Goal: Task Accomplishment & Management: Manage account settings

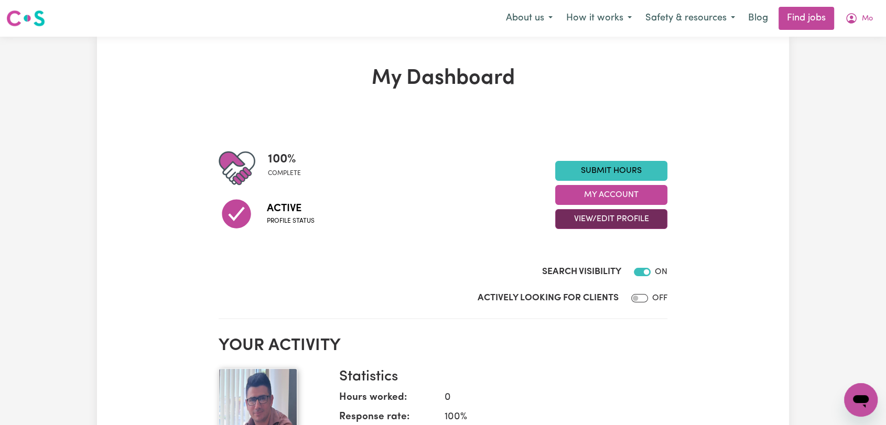
click at [603, 218] on button "View/Edit Profile" at bounding box center [611, 219] width 112 height 20
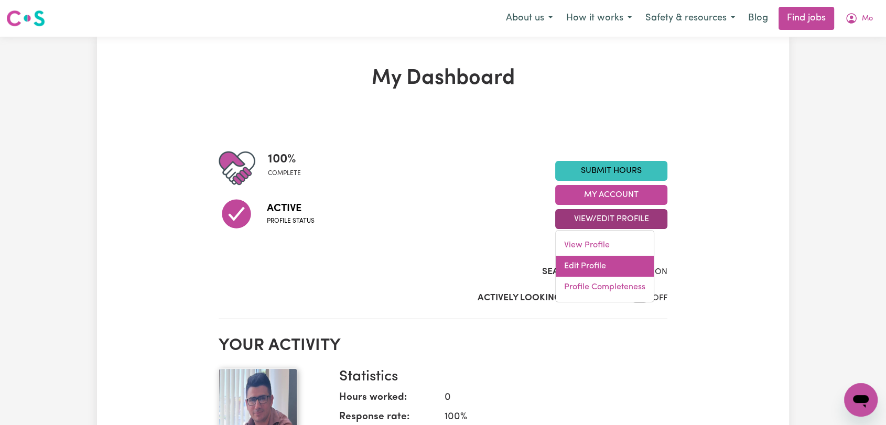
click at [597, 257] on link "Edit Profile" at bounding box center [604, 266] width 98 height 21
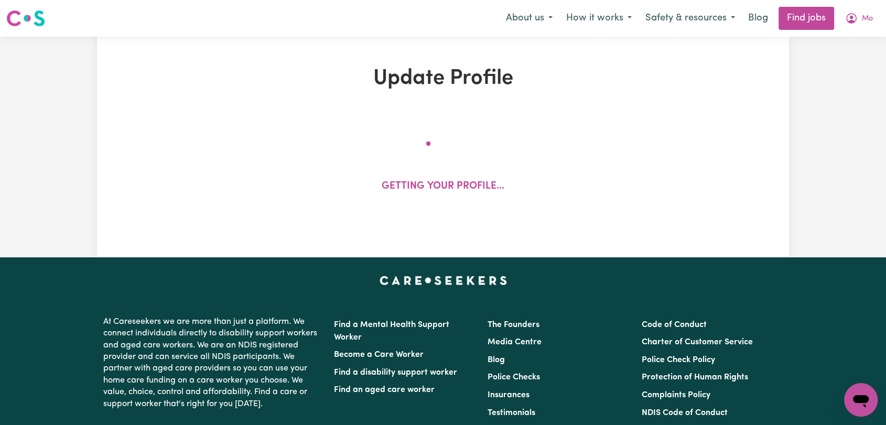
select select "[DEMOGRAPHIC_DATA]"
select select "[DEMOGRAPHIC_DATA] Citizen"
select select "Studying a healthcare related degree or qualification"
select select "42"
select select "55"
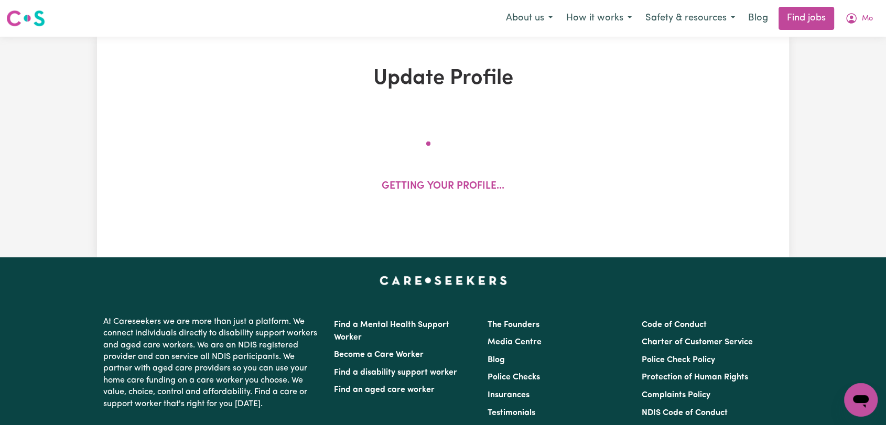
select select "70"
select select "85"
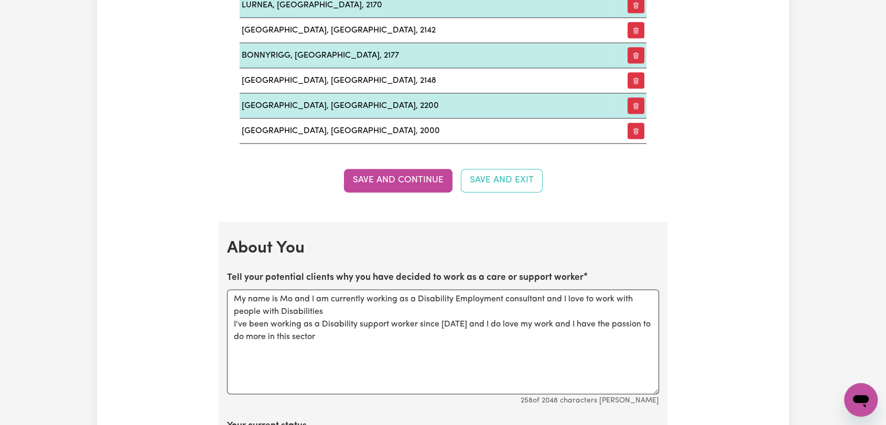
scroll to position [1397, 0]
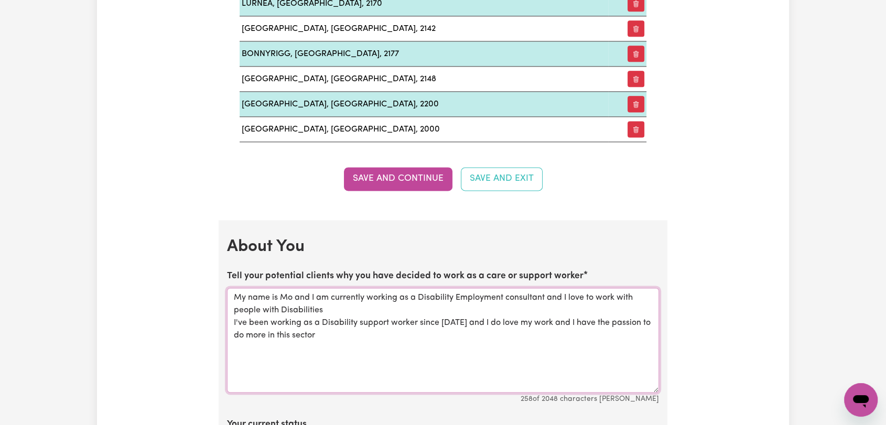
drag, startPoint x: 563, startPoint y: 296, endPoint x: 545, endPoint y: 296, distance: 17.8
click at [545, 296] on textarea "My name is Mo and I am currently working as a Disability Employment consultant …" at bounding box center [443, 340] width 432 height 105
click at [585, 296] on textarea "My name is Mo and I am currently working as a Disability Employment consultant.…" at bounding box center [443, 340] width 432 height 105
click at [620, 294] on textarea "My name is Mo and I am currently working as a Disability Employment consultant.…" at bounding box center [443, 340] width 432 height 105
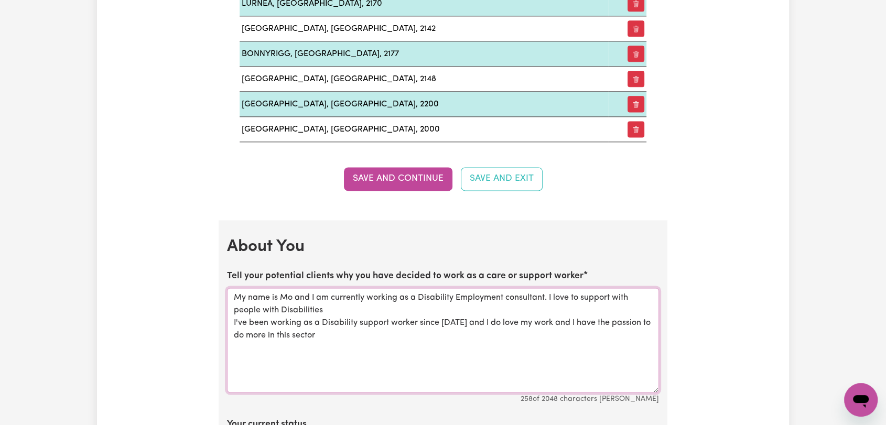
click at [620, 294] on textarea "My name is Mo and I am currently working as a Disability Employment consultant.…" at bounding box center [443, 340] width 432 height 105
click at [294, 307] on textarea "My name is Mo and I am currently working as a Disability Employment consultant.…" at bounding box center [443, 340] width 432 height 105
click at [257, 302] on textarea "My name is Mo and I am currently working as a Disability Employment consultant.…" at bounding box center [443, 340] width 432 height 105
click at [296, 311] on textarea "My name is Mo and I am currently working as a Disability Employment consultant.…" at bounding box center [443, 340] width 432 height 105
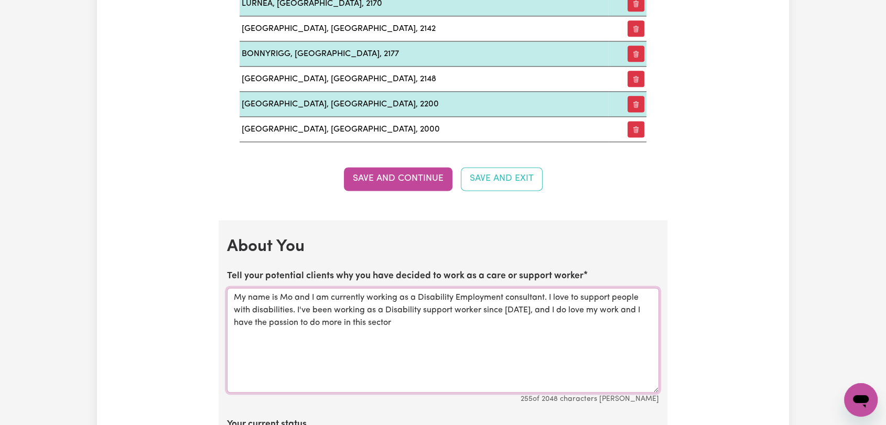
drag, startPoint x: 560, startPoint y: 308, endPoint x: 522, endPoint y: 307, distance: 37.2
click at [522, 307] on textarea "My name is Mo and I am currently working as a Disability Employment consultant.…" at bounding box center [443, 340] width 432 height 105
drag, startPoint x: 568, startPoint y: 324, endPoint x: 572, endPoint y: 320, distance: 5.6
click at [572, 320] on textarea "My name is Mo and I am currently working as a Disability Employment consultant.…" at bounding box center [443, 340] width 432 height 105
click at [607, 308] on textarea "My name is Mo and I am currently working as a Disability Employment consultant.…" at bounding box center [443, 340] width 432 height 105
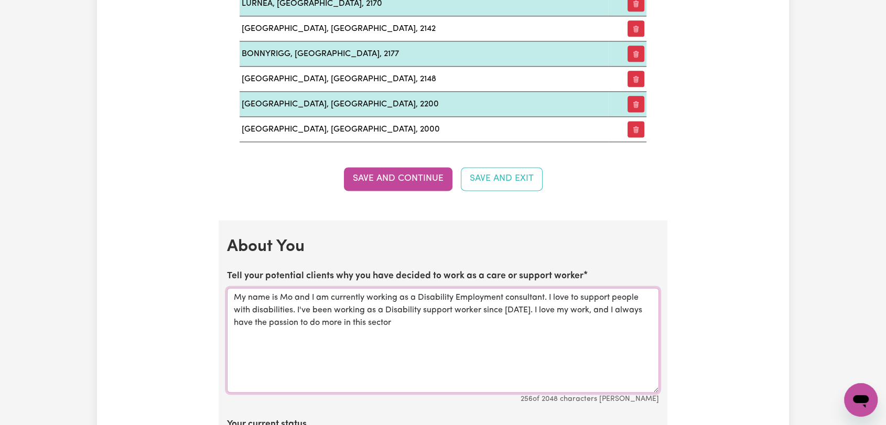
click at [397, 319] on textarea "My name is Mo and I am currently working as a Disability Employment consultant.…" at bounding box center [443, 340] width 432 height 105
click at [532, 334] on textarea "My name is Mo and I am currently working as a Disability Employment consultant.…" at bounding box center [443, 340] width 432 height 105
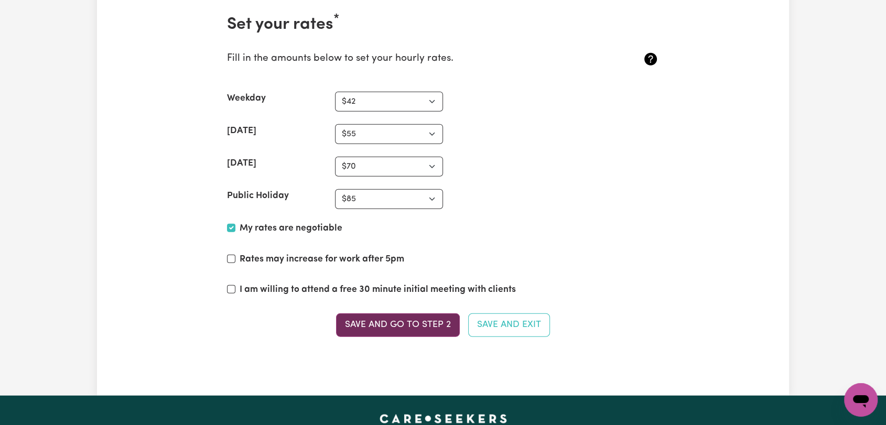
scroll to position [2387, 0]
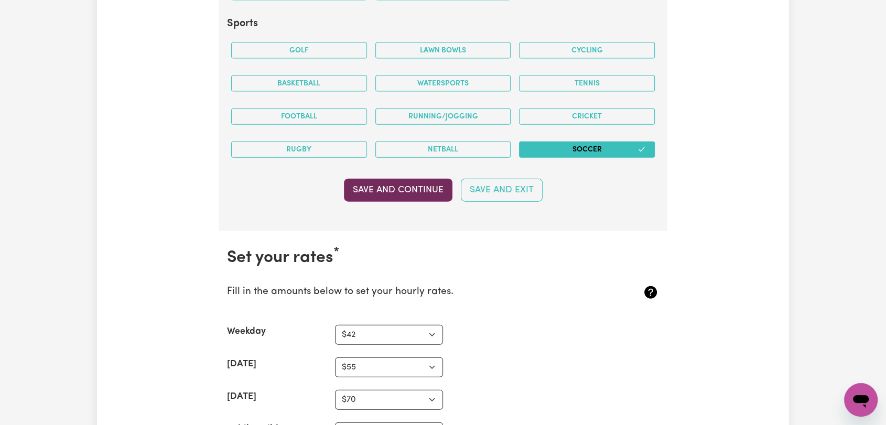
type textarea "My name is Mo and I am currently working as a Disability Employment consultant.…"
click at [387, 191] on button "Save and Continue" at bounding box center [398, 190] width 108 height 23
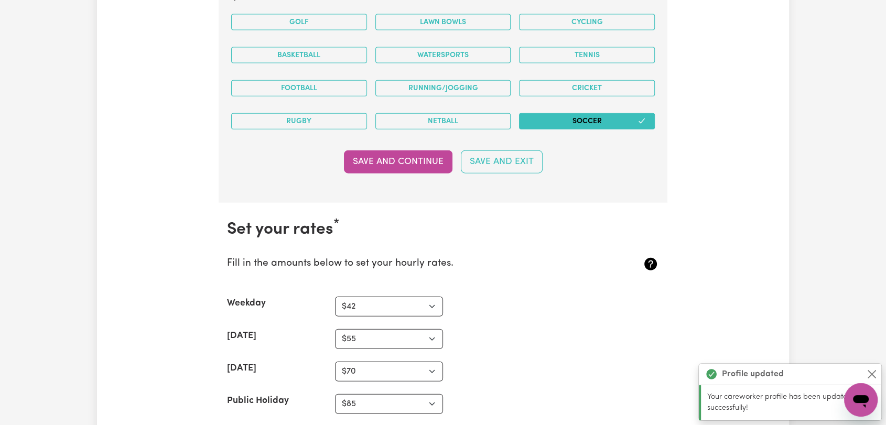
scroll to position [2322, 0]
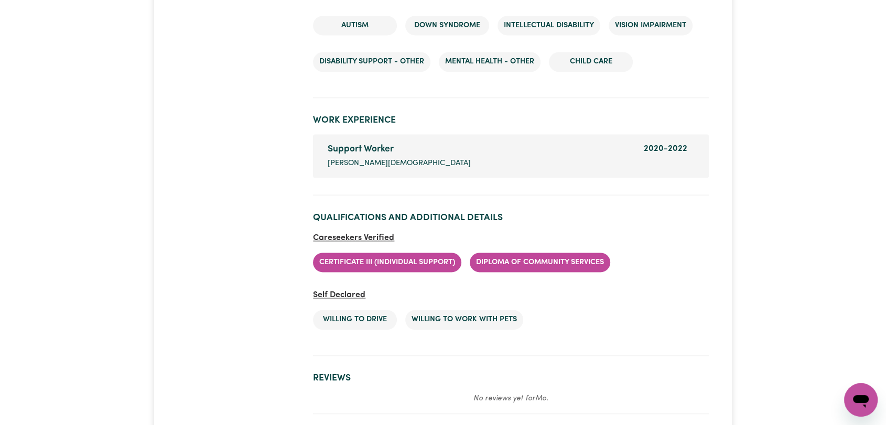
scroll to position [1572, 0]
